Goal: Task Accomplishment & Management: Use online tool/utility

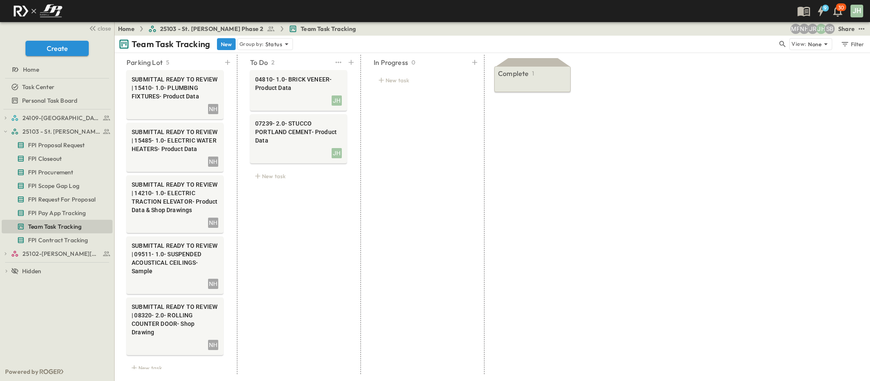
click at [318, 226] on div "To Do 2 04810- 1.0- BRICK VENEER- Product Data JH 07239- 2.0- STUCCO PORTLAND C…" at bounding box center [298, 215] width 117 height 320
drag, startPoint x: 287, startPoint y: 173, endPoint x: 282, endPoint y: 175, distance: 5.8
click at [287, 173] on div "New task" at bounding box center [298, 176] width 97 height 12
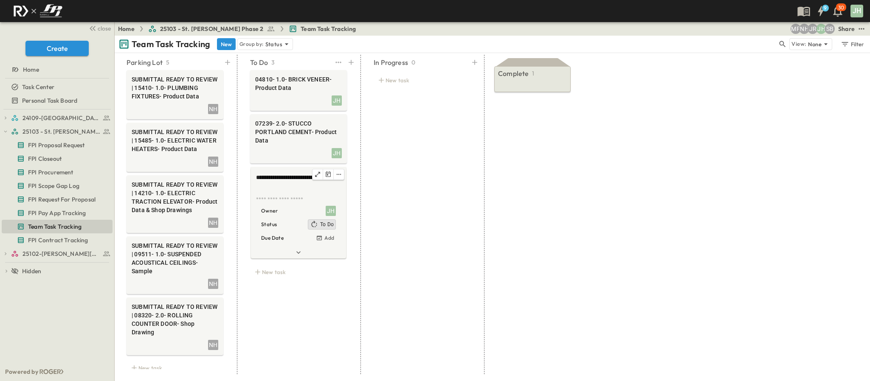
type textarea "**********"
click at [334, 209] on div "JH" at bounding box center [331, 211] width 10 height 10
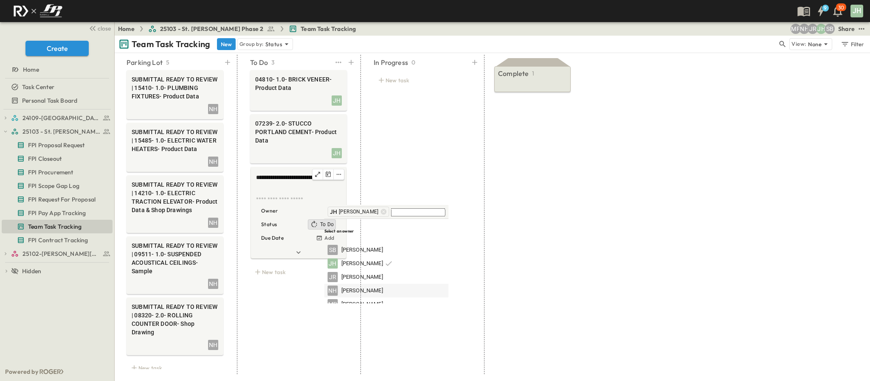
click at [354, 287] on span "[PERSON_NAME]" at bounding box center [362, 291] width 42 height 8
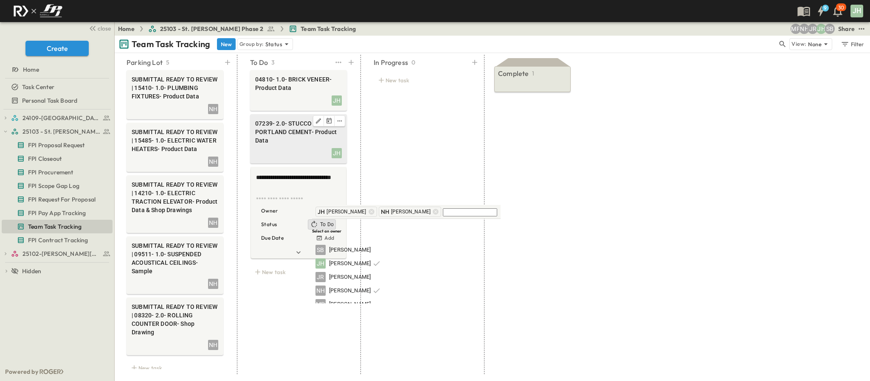
click at [343, 154] on div "07239- 2.0- STUCCO PORTLAND CEMENT- Product Data JH" at bounding box center [298, 138] width 97 height 49
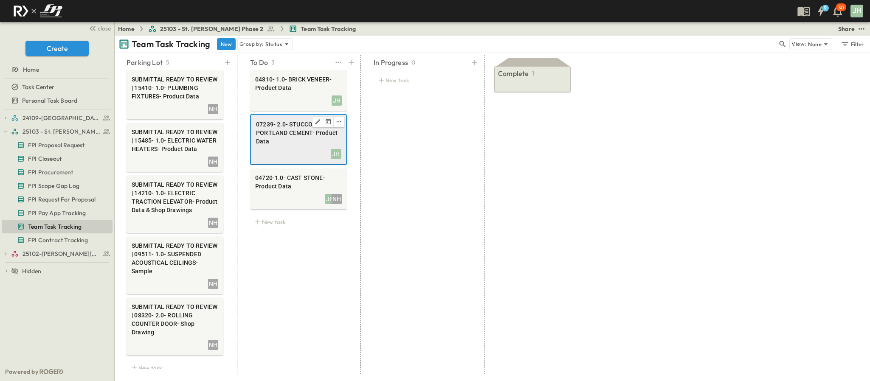
click at [339, 155] on div "JH" at bounding box center [336, 154] width 10 height 10
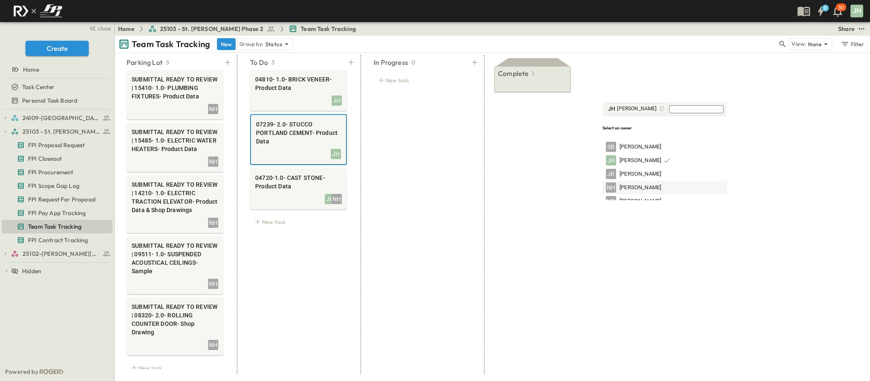
click at [626, 184] on span "[PERSON_NAME]" at bounding box center [641, 188] width 42 height 8
click at [340, 101] on div "JH" at bounding box center [337, 101] width 10 height 10
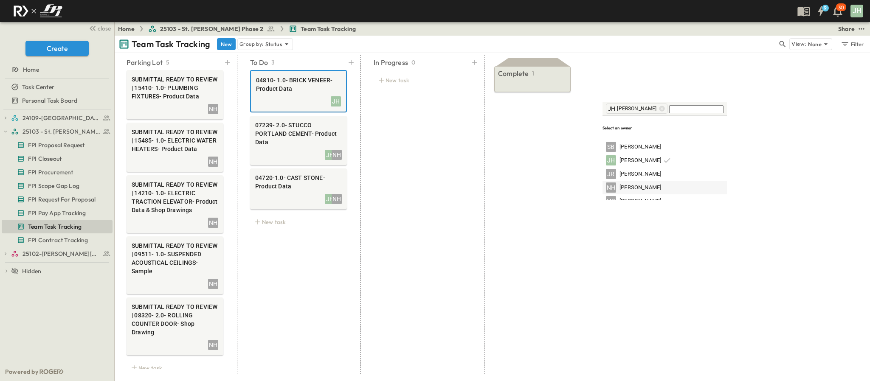
click at [622, 184] on span "[PERSON_NAME]" at bounding box center [641, 188] width 42 height 8
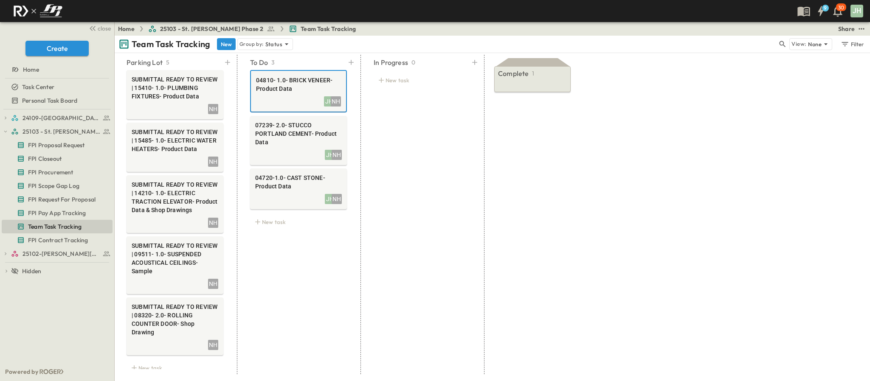
click at [352, 65] on icon at bounding box center [351, 62] width 8 height 8
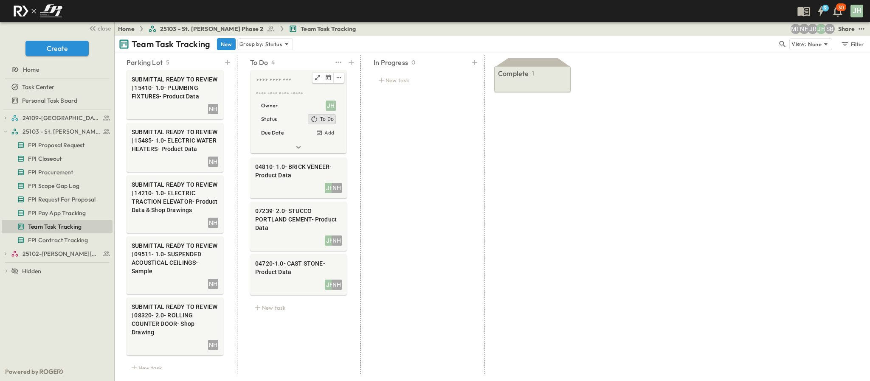
click at [272, 85] on textarea at bounding box center [297, 80] width 83 height 9
paste textarea "**********"
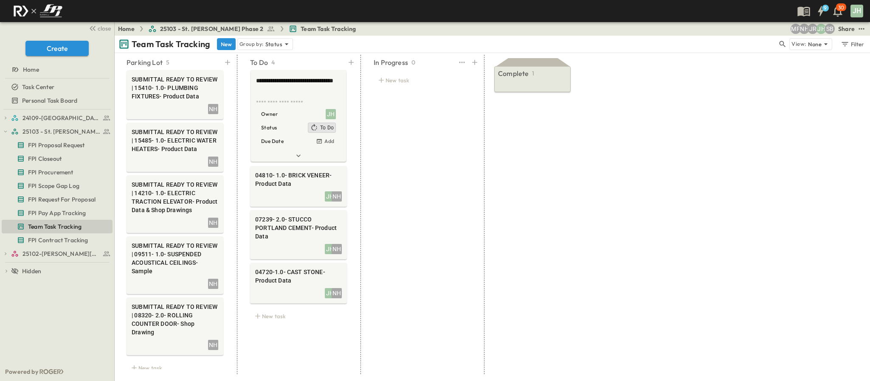
type textarea "**********"
click at [446, 171] on div "In Progress 0 New task" at bounding box center [421, 215] width 117 height 320
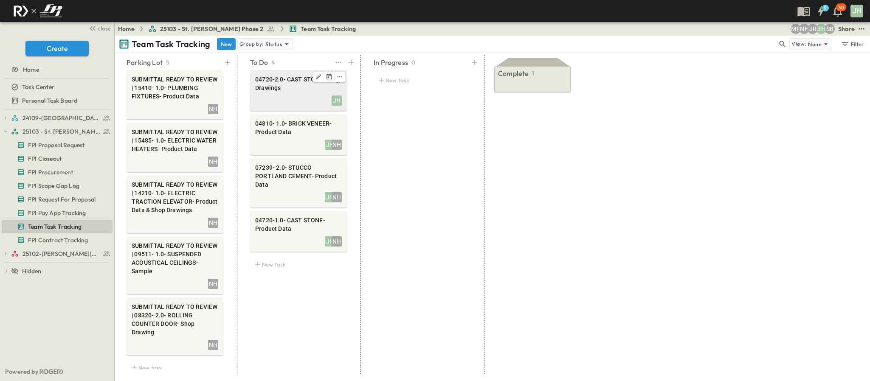
click at [334, 95] on div "JH" at bounding box center [298, 100] width 87 height 12
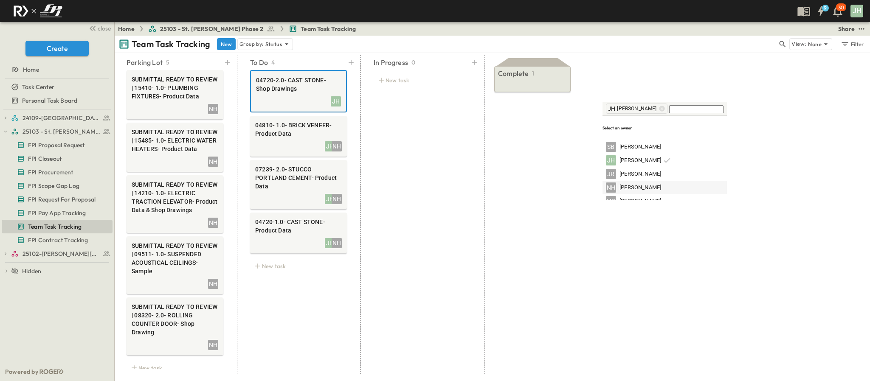
click at [639, 184] on span "[PERSON_NAME]" at bounding box center [641, 188] width 42 height 8
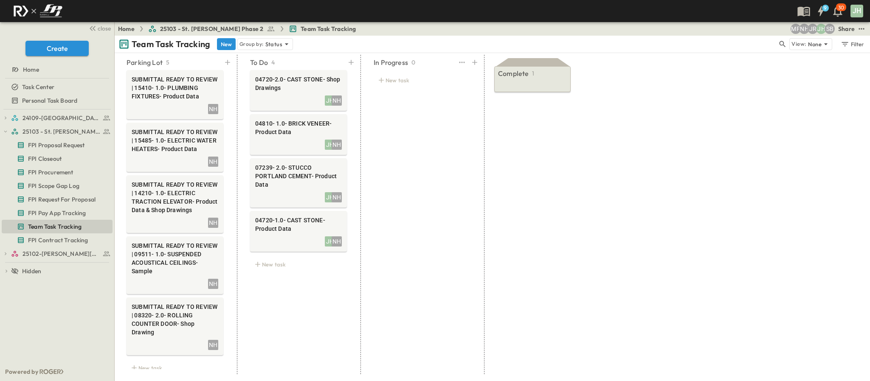
click at [432, 218] on div "In Progress 0 New task" at bounding box center [421, 215] width 117 height 320
